Goal: Use online tool/utility: Utilize a website feature to perform a specific function

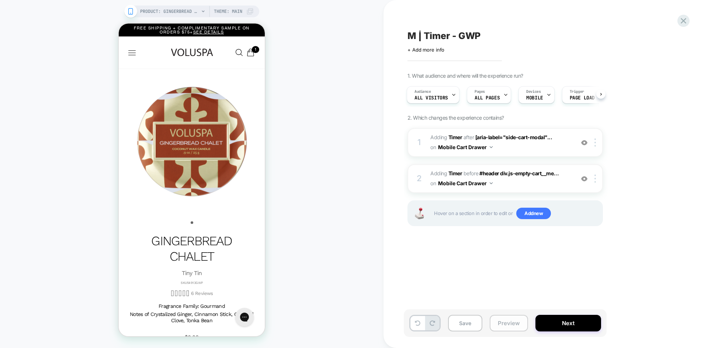
click at [508, 324] on button "Preview" at bounding box center [509, 323] width 38 height 17
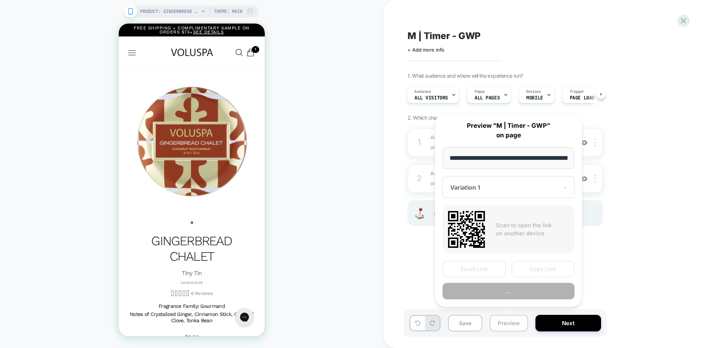
scroll to position [0, 107]
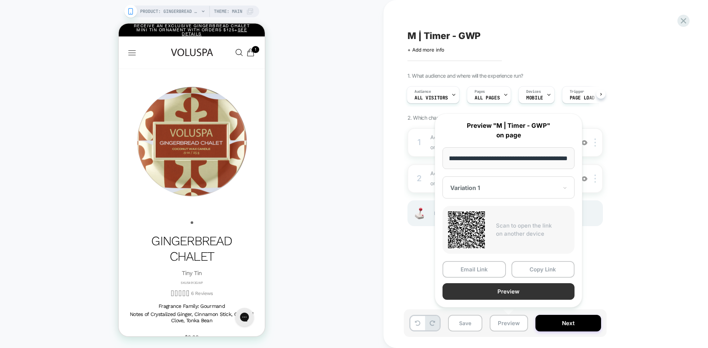
click at [540, 294] on button "Preview" at bounding box center [509, 292] width 132 height 17
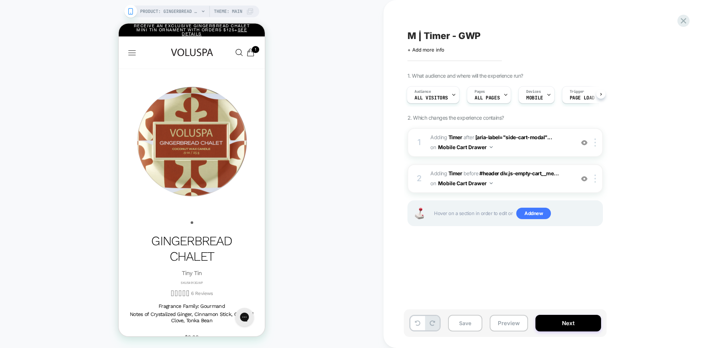
scroll to position [0, 0]
click at [460, 30] on div "M | Timer - GWP Click to edit experience details + Add more info" at bounding box center [541, 41] width 269 height 23
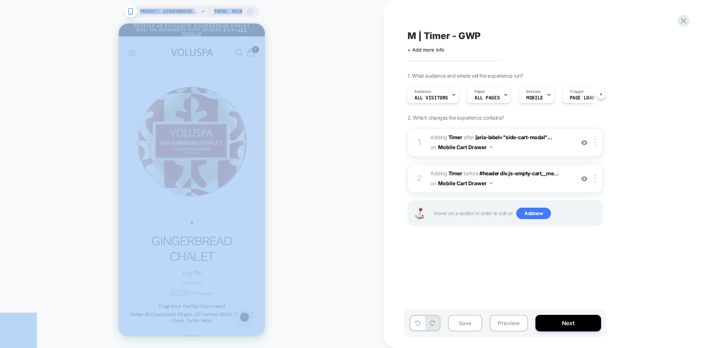
copy body "PRODUCT: Gingerbread Chalet - Tiny Tin PRODUCT: Gingerbread Chalet - Tiny Tin T…"
click at [452, 35] on span "M | Timer - GWP" at bounding box center [443, 35] width 73 height 11
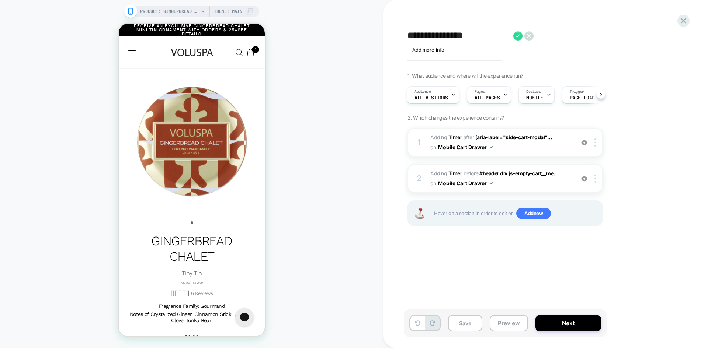
click at [447, 35] on textarea "**********" at bounding box center [458, 35] width 102 height 11
click at [507, 326] on button "Preview" at bounding box center [509, 323] width 38 height 17
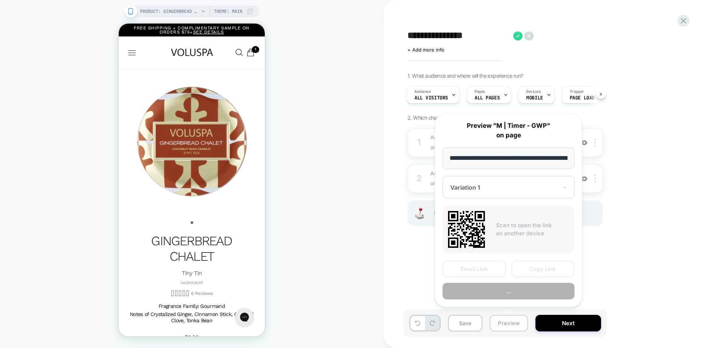
scroll to position [0, 107]
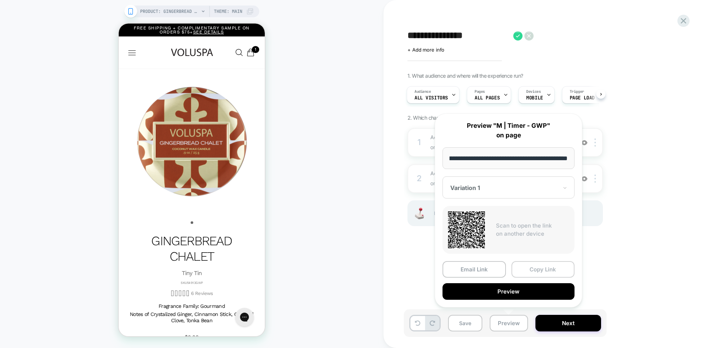
click at [540, 268] on button "Copy Link" at bounding box center [542, 269] width 63 height 17
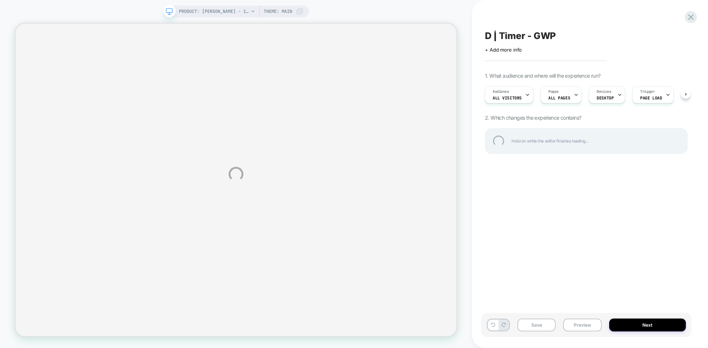
click at [514, 35] on div "D | Timer - GWP" at bounding box center [586, 35] width 203 height 11
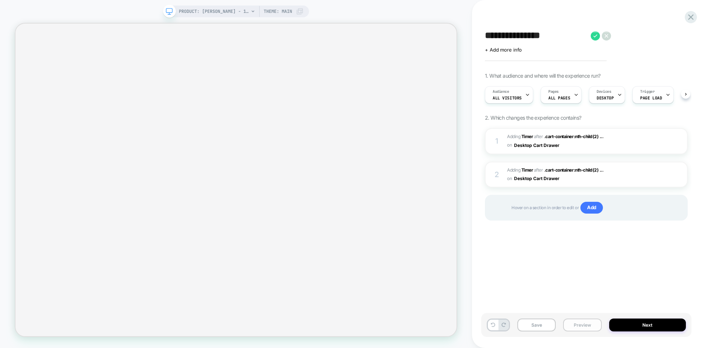
scroll to position [0, 0]
click at [582, 328] on div "**********" at bounding box center [354, 174] width 708 height 348
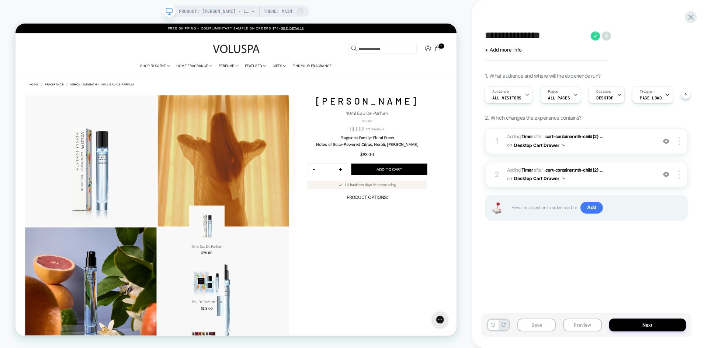
scroll to position [0, 1]
click at [579, 326] on button "Preview" at bounding box center [582, 325] width 38 height 13
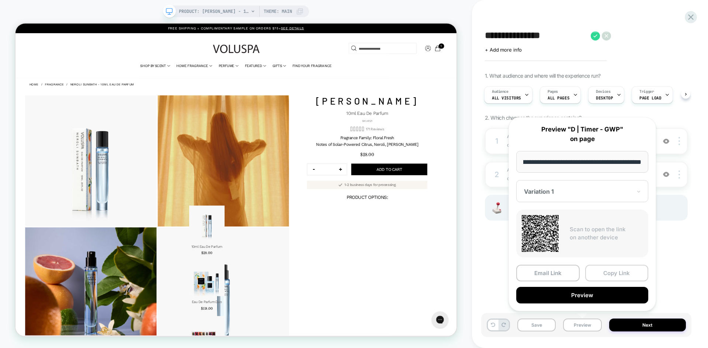
scroll to position [0, 0]
click at [609, 274] on button "Copy Link" at bounding box center [616, 273] width 63 height 17
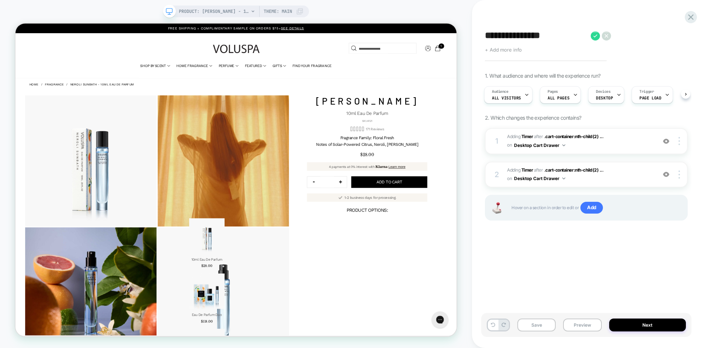
click at [517, 47] on span "+ Add more info" at bounding box center [503, 50] width 37 height 6
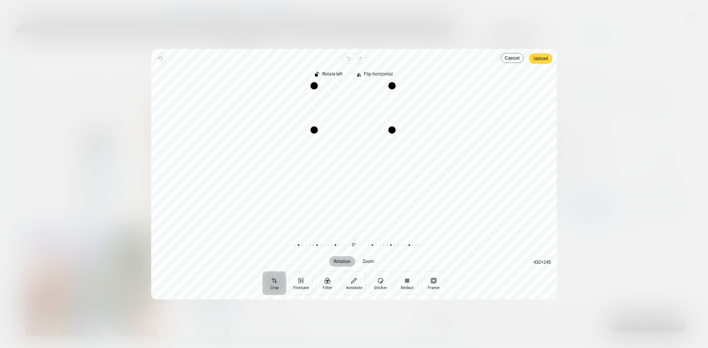
drag, startPoint x: 393, startPoint y: 233, endPoint x: 391, endPoint y: 132, distance: 100.7
click at [391, 132] on div "Drag corner br" at bounding box center [391, 129] width 7 height 7
click at [543, 60] on span "Upload" at bounding box center [541, 58] width 14 height 9
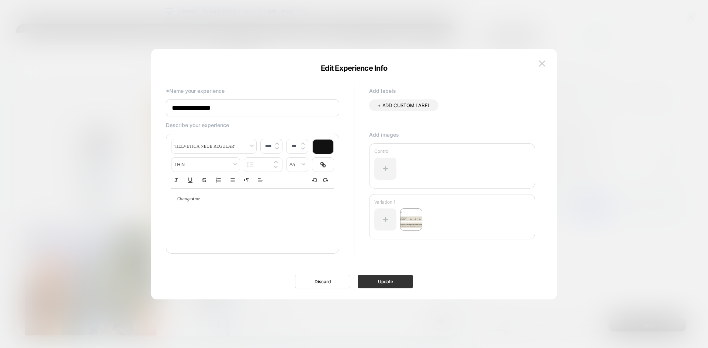
click at [396, 284] on button "Update" at bounding box center [385, 282] width 55 height 14
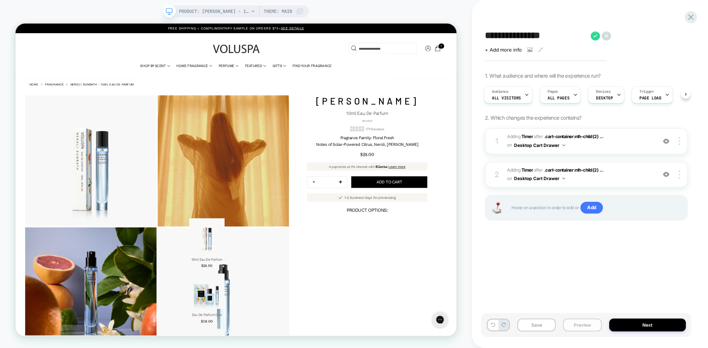
click at [582, 331] on button "Preview" at bounding box center [582, 325] width 38 height 13
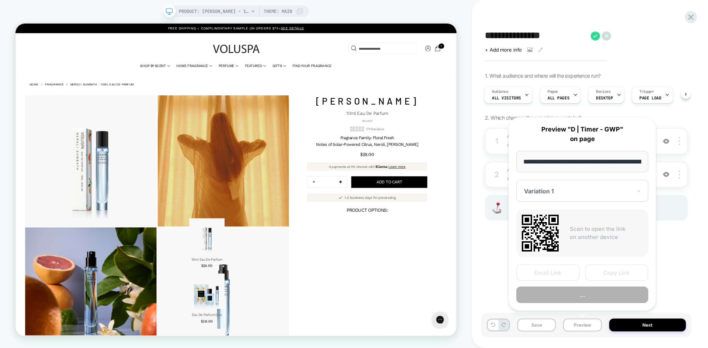
scroll to position [0, 134]
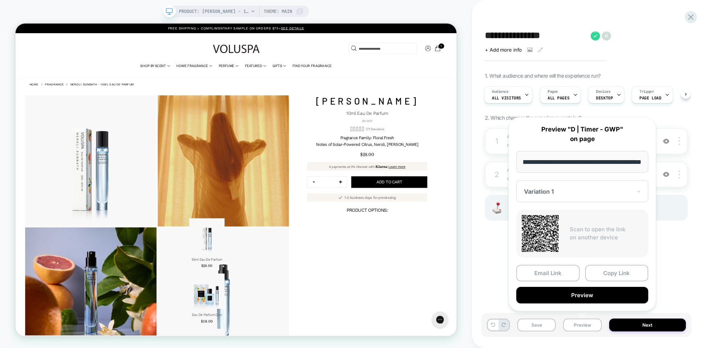
click at [562, 192] on div at bounding box center [578, 191] width 108 height 7
click at [547, 230] on div "CONTROL" at bounding box center [582, 230] width 125 height 13
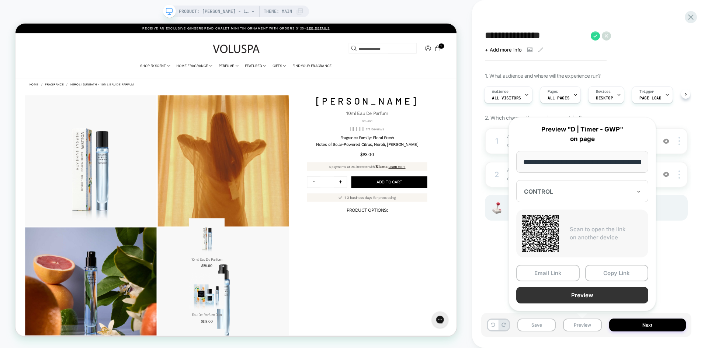
click at [587, 294] on button "Preview" at bounding box center [582, 295] width 132 height 17
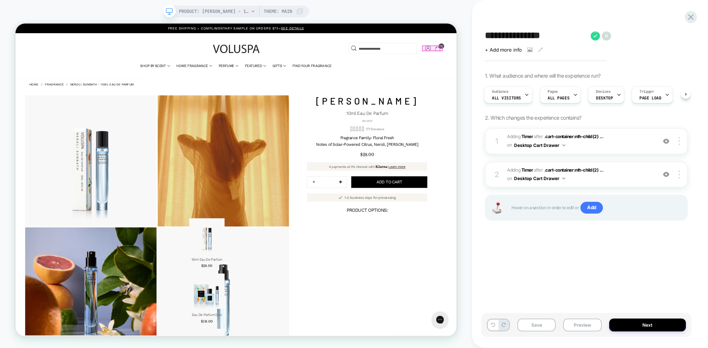
click at [581, 56] on span "1" at bounding box center [583, 53] width 7 height 7
click at [665, 141] on img at bounding box center [666, 141] width 6 height 6
click at [665, 174] on img at bounding box center [666, 174] width 6 height 6
click at [666, 176] on img at bounding box center [666, 174] width 6 height 6
click at [665, 143] on img at bounding box center [666, 141] width 6 height 6
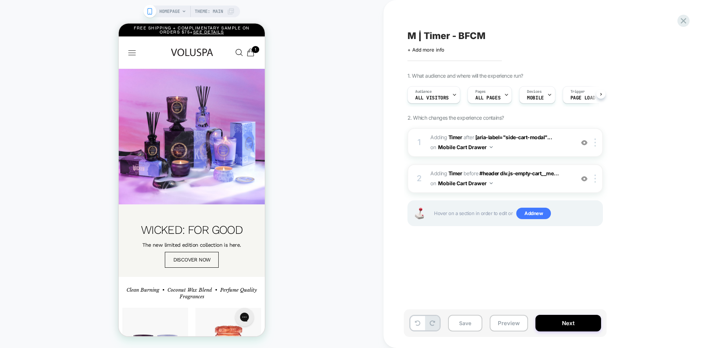
click at [439, 34] on span "M | Timer - BFCM" at bounding box center [446, 35] width 78 height 11
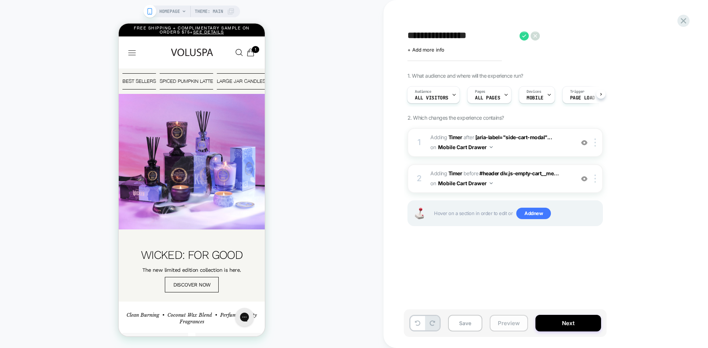
click at [499, 323] on button "Preview" at bounding box center [509, 323] width 38 height 17
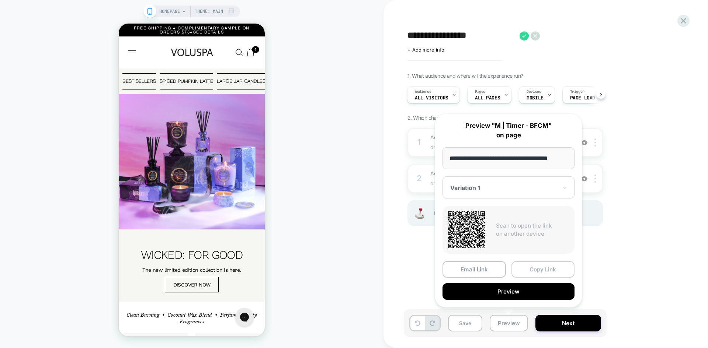
click at [537, 272] on button "Copy Link" at bounding box center [542, 269] width 63 height 17
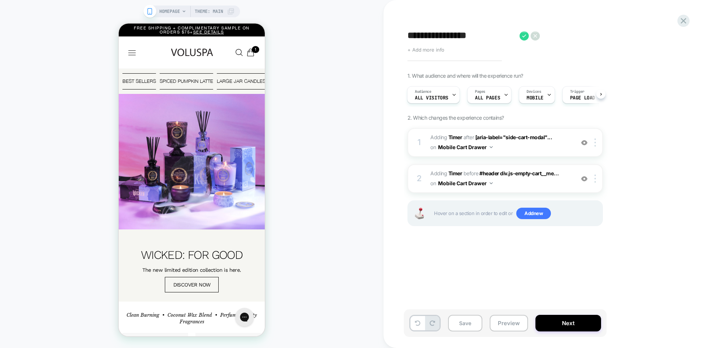
click at [425, 49] on span "+ Add more info" at bounding box center [425, 50] width 37 height 6
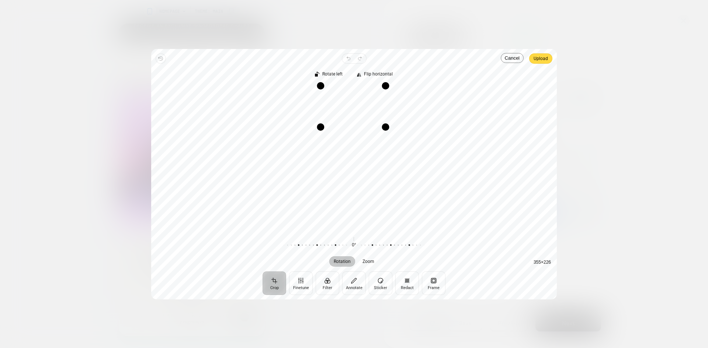
drag, startPoint x: 386, startPoint y: 229, endPoint x: 385, endPoint y: 128, distance: 101.4
click at [385, 128] on div "Drag corner br" at bounding box center [385, 127] width 7 height 7
click at [541, 63] on span "Upload" at bounding box center [541, 58] width 14 height 10
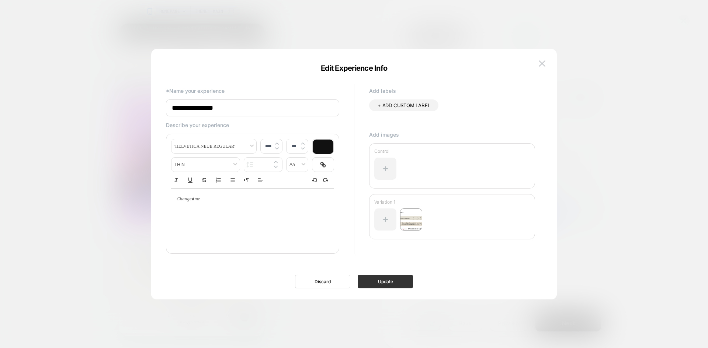
click at [398, 288] on button "Update" at bounding box center [385, 282] width 55 height 14
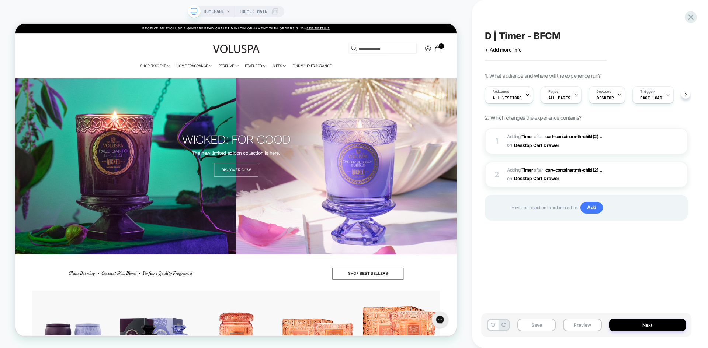
click at [533, 35] on span "D | Timer - BFCM" at bounding box center [523, 35] width 76 height 11
click at [586, 326] on button "Preview" at bounding box center [582, 325] width 38 height 13
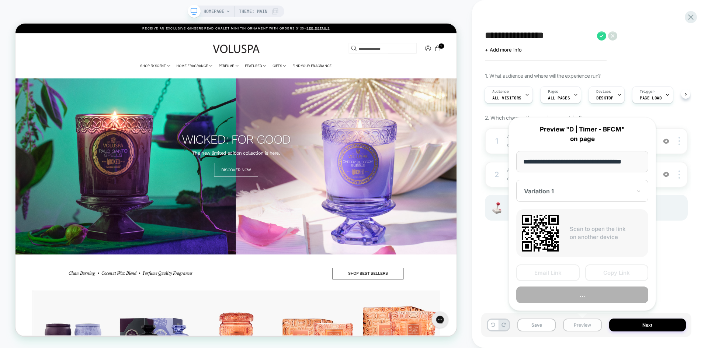
scroll to position [0, 3]
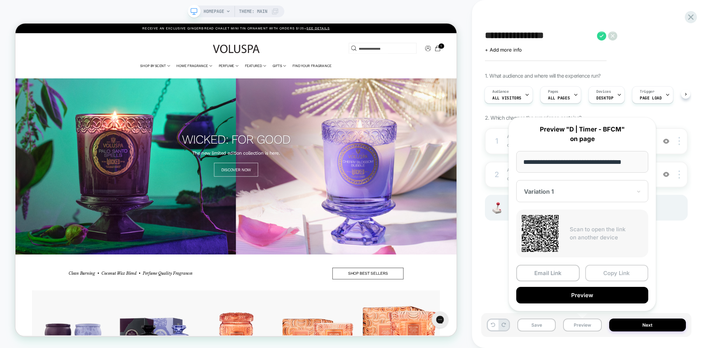
click at [606, 274] on button "Copy Link" at bounding box center [616, 273] width 63 height 17
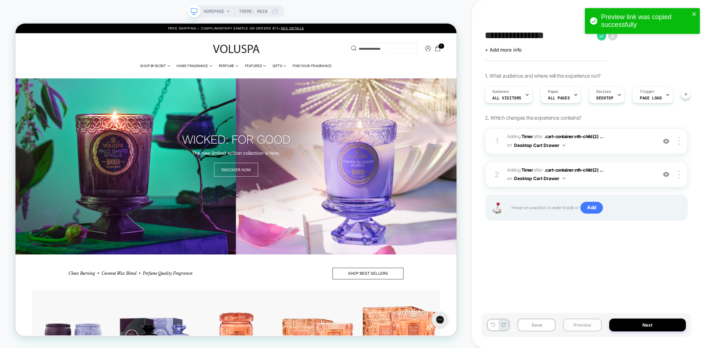
click at [582, 321] on button "Preview" at bounding box center [582, 325] width 38 height 13
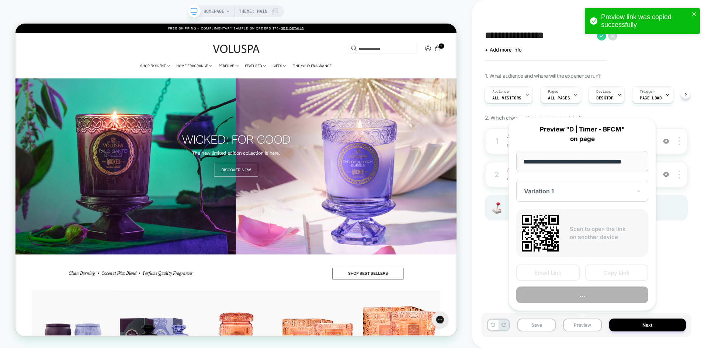
scroll to position [0, 3]
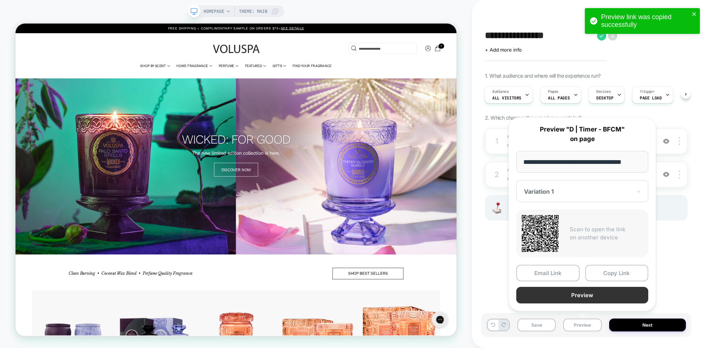
click at [596, 294] on button "Preview" at bounding box center [582, 295] width 132 height 17
